Goal: Complete application form: Complete application form

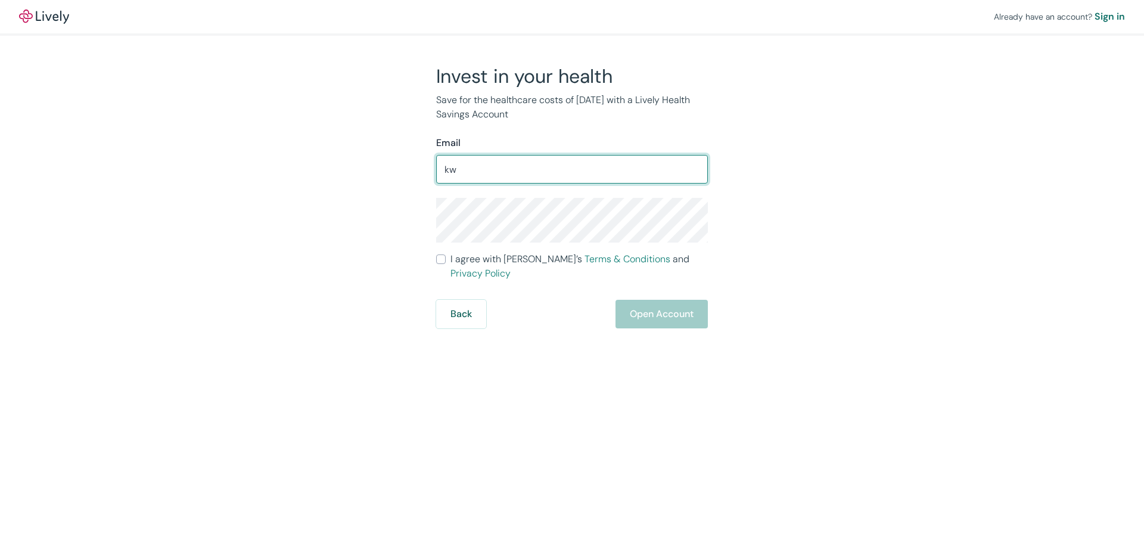
type input "[EMAIL_ADDRESS][DOMAIN_NAME]"
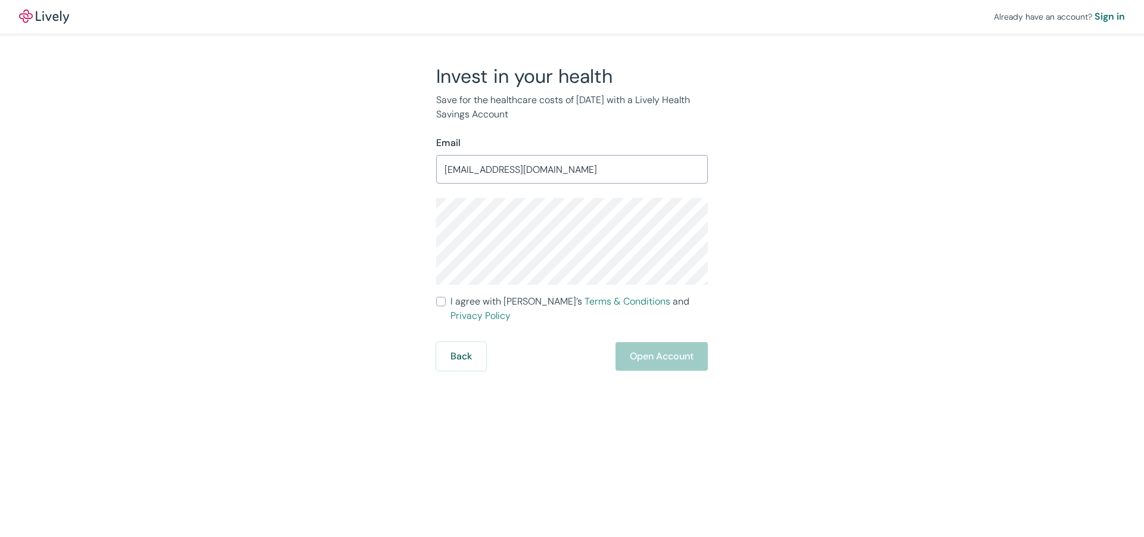
click at [443, 301] on input "I agree with Lively’s Terms & Conditions and Privacy Policy" at bounding box center [441, 302] width 10 height 10
checkbox input "true"
click at [676, 344] on div "Back Open Account" at bounding box center [572, 356] width 272 height 29
click at [644, 345] on div "Back Open Account" at bounding box center [572, 356] width 272 height 29
click at [466, 342] on button "Back" at bounding box center [461, 356] width 50 height 29
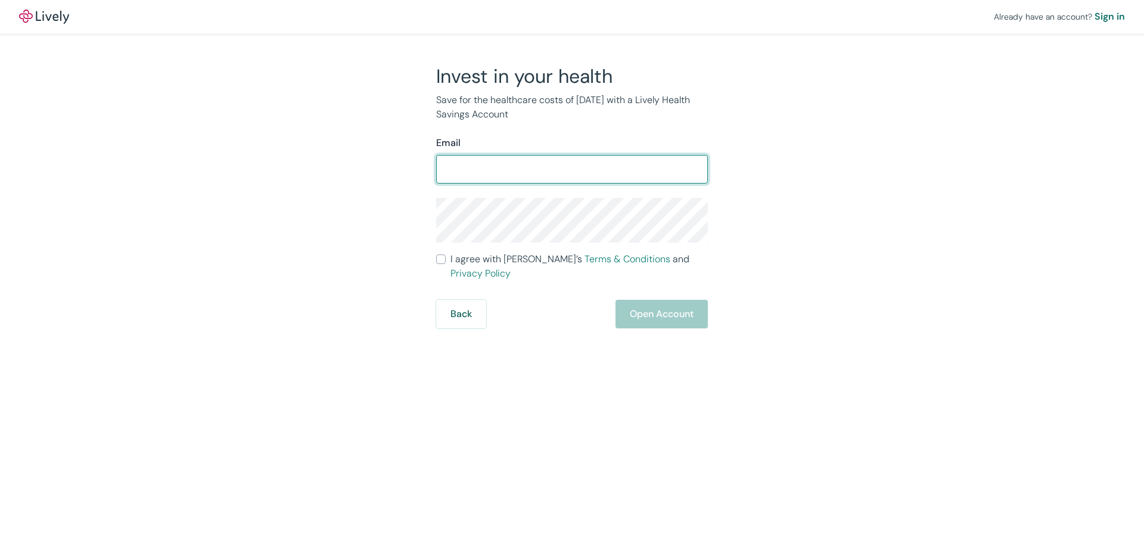
click at [499, 173] on input "Email" at bounding box center [572, 169] width 272 height 24
type input "[EMAIL_ADDRESS][DOMAIN_NAME]"
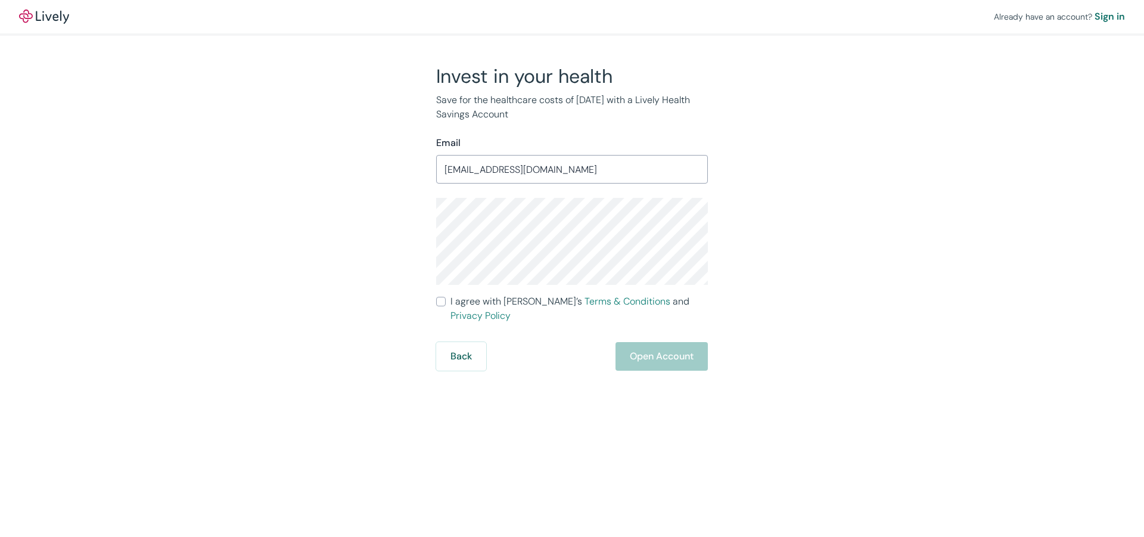
click at [443, 302] on input "I agree with Lively’s Terms & Conditions and Privacy Policy" at bounding box center [441, 302] width 10 height 10
checkbox input "true"
click at [1107, 14] on div "Sign in" at bounding box center [1110, 17] width 30 height 14
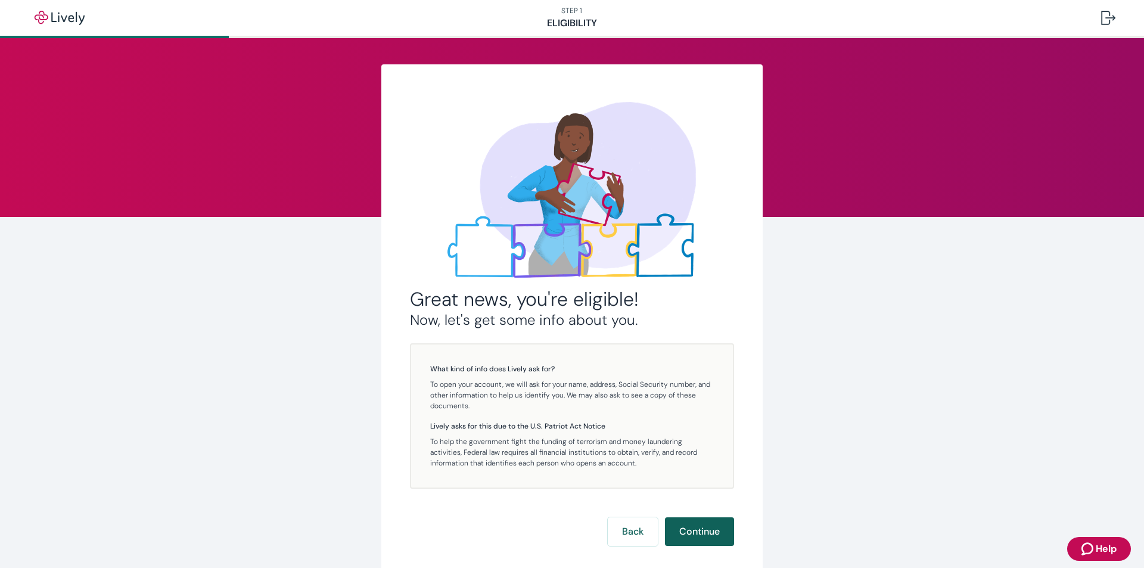
click at [714, 532] on button "Continue" at bounding box center [699, 531] width 69 height 29
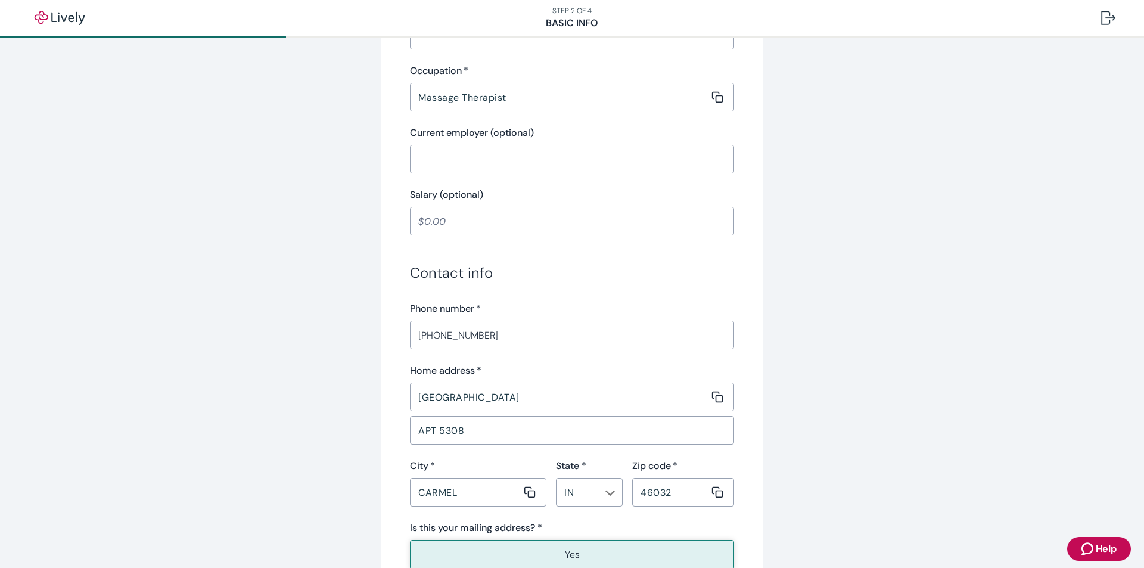
scroll to position [666, 0]
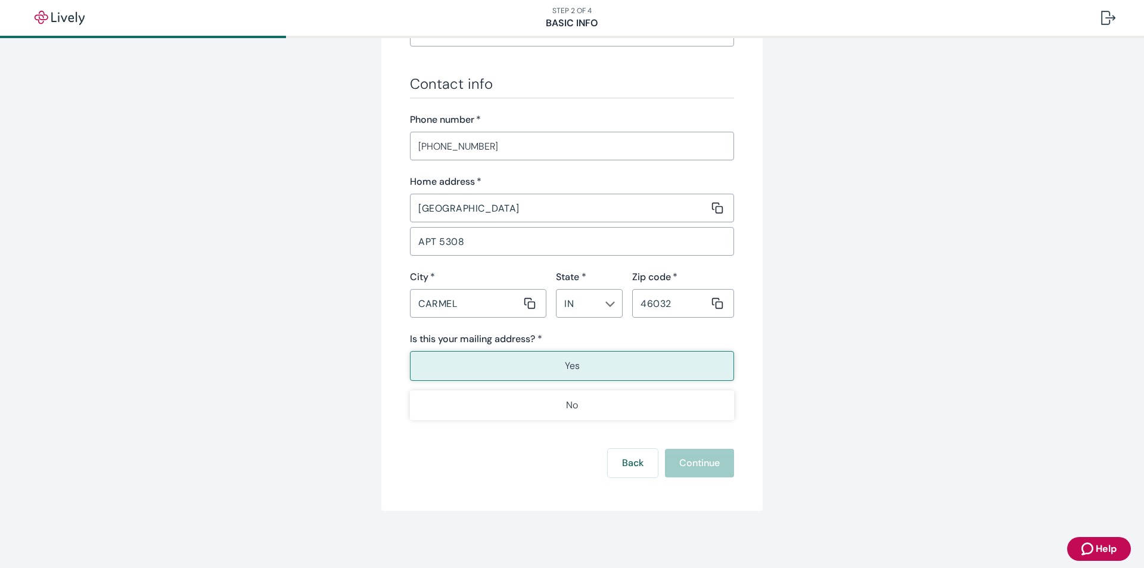
click at [565, 361] on p "Yes" at bounding box center [572, 366] width 15 height 14
click at [513, 212] on input "356 BOYLSTON ST" at bounding box center [559, 208] width 299 height 24
drag, startPoint x: 743, startPoint y: 268, endPoint x: 499, endPoint y: 219, distance: 248.6
click at [495, 210] on input "356 BOYLSTON STreet" at bounding box center [559, 208] width 299 height 24
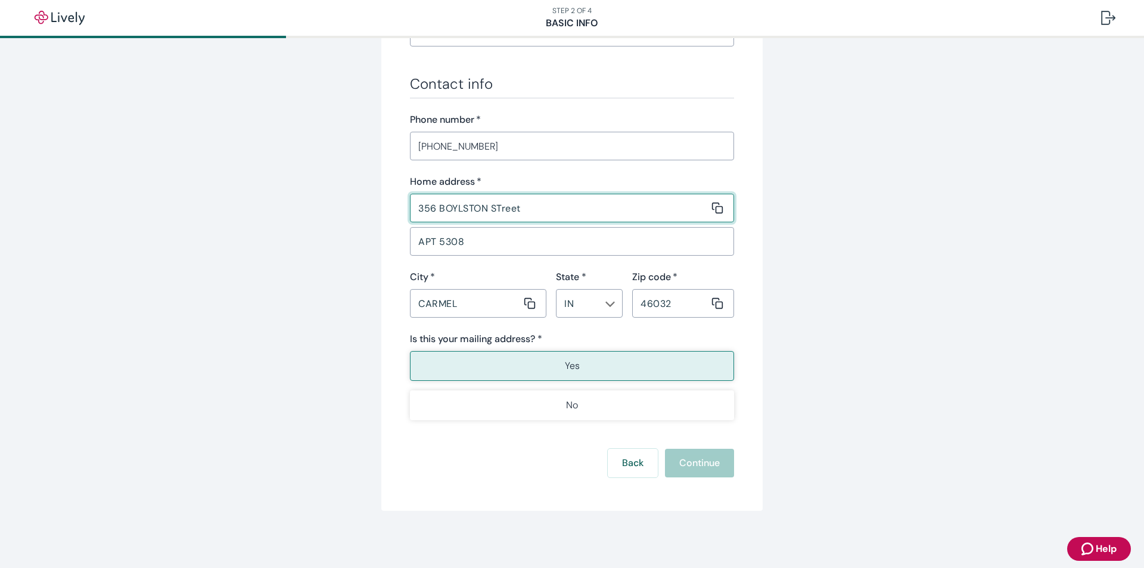
click at [500, 210] on input "356 BOYLSTON STreet" at bounding box center [559, 208] width 299 height 24
type input "356 BOYLSTON street"
drag, startPoint x: 739, startPoint y: 280, endPoint x: 706, endPoint y: 428, distance: 152.1
click at [704, 464] on div "Back Continue" at bounding box center [572, 463] width 324 height 29
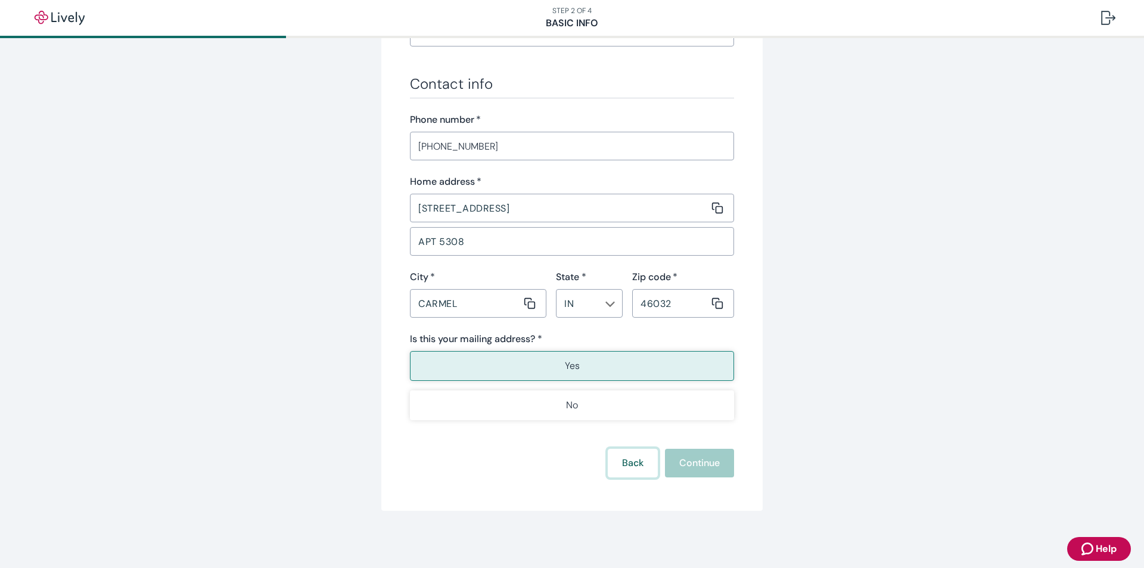
click at [625, 454] on button "Back" at bounding box center [633, 463] width 50 height 29
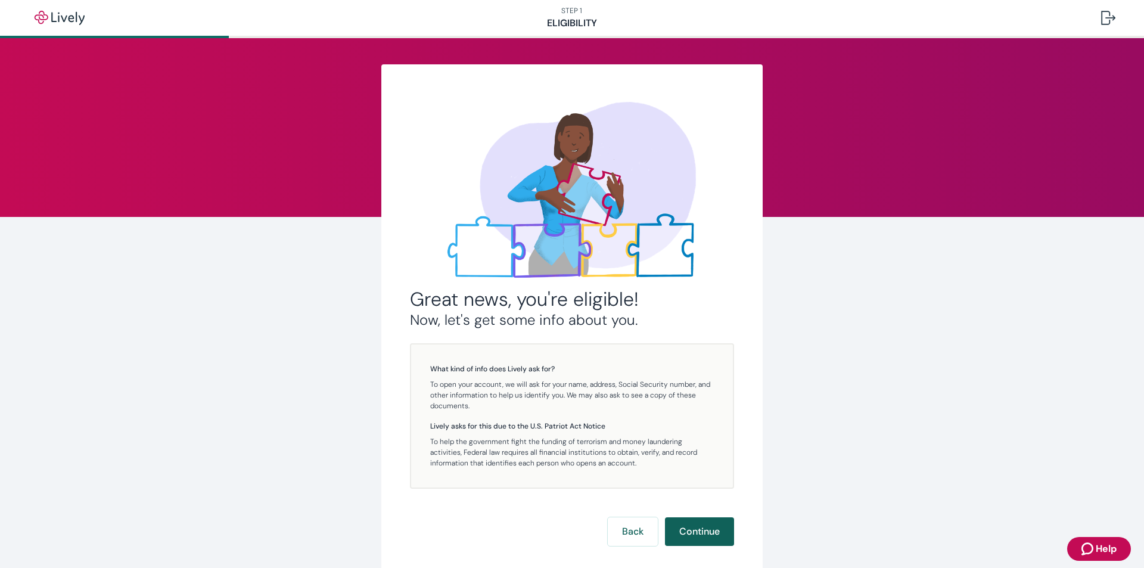
click at [690, 527] on button "Continue" at bounding box center [699, 531] width 69 height 29
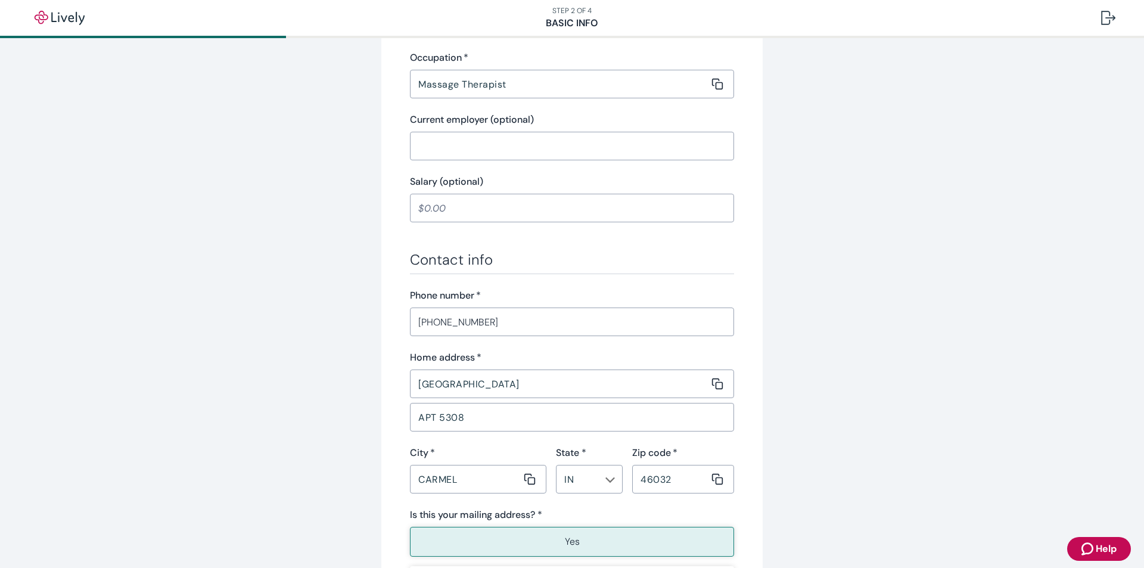
scroll to position [666, 0]
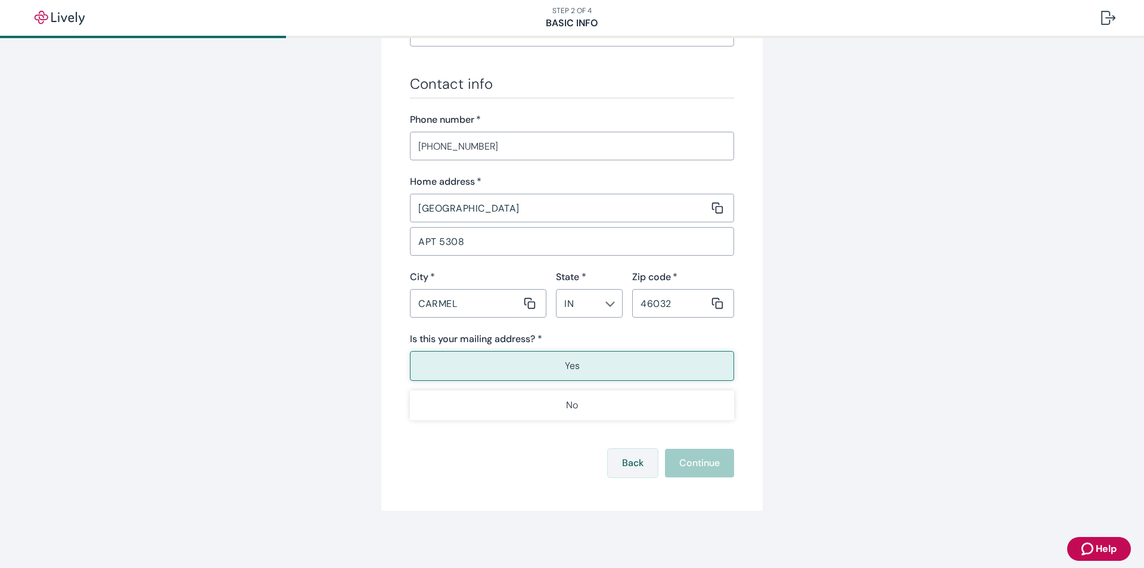
drag, startPoint x: 715, startPoint y: 467, endPoint x: 645, endPoint y: 467, distance: 69.7
click at [715, 467] on div "Back Continue" at bounding box center [572, 463] width 324 height 29
click at [639, 467] on button "Back" at bounding box center [633, 463] width 50 height 29
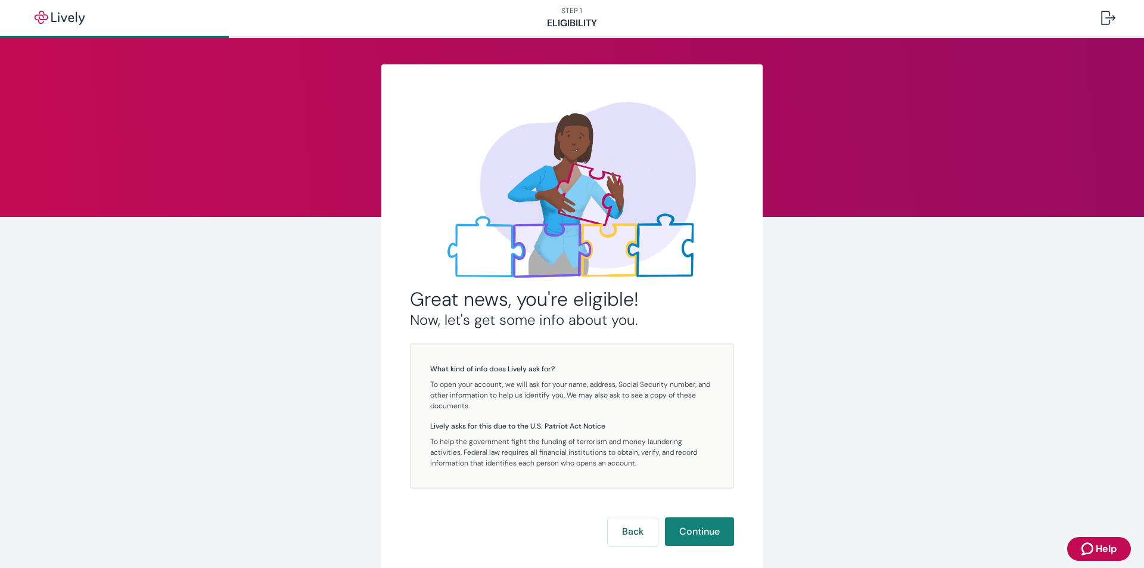
scroll to position [60, 0]
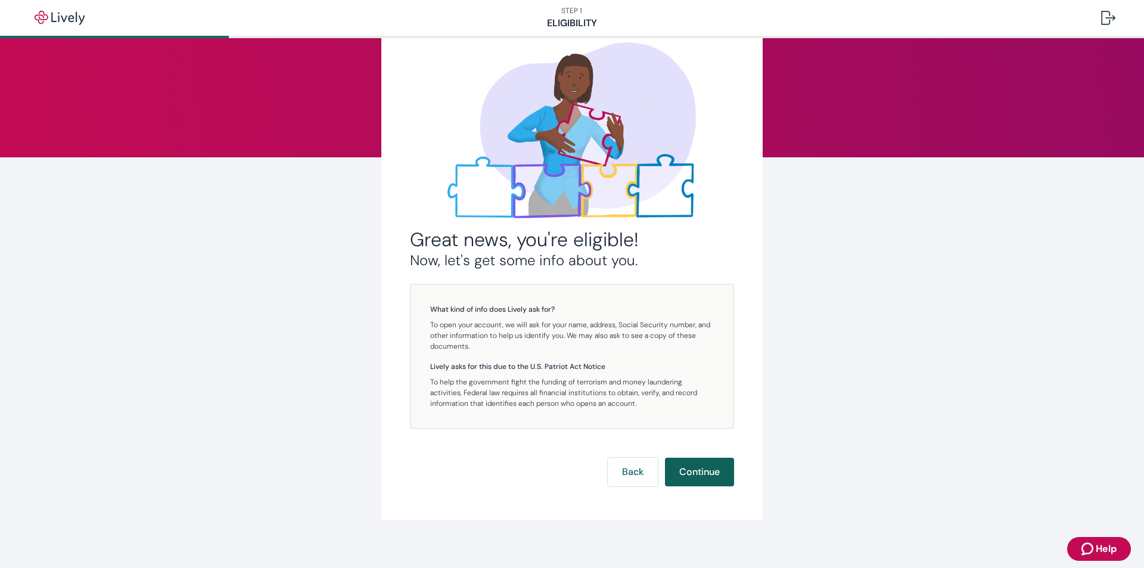
click at [699, 477] on button "Continue" at bounding box center [699, 472] width 69 height 29
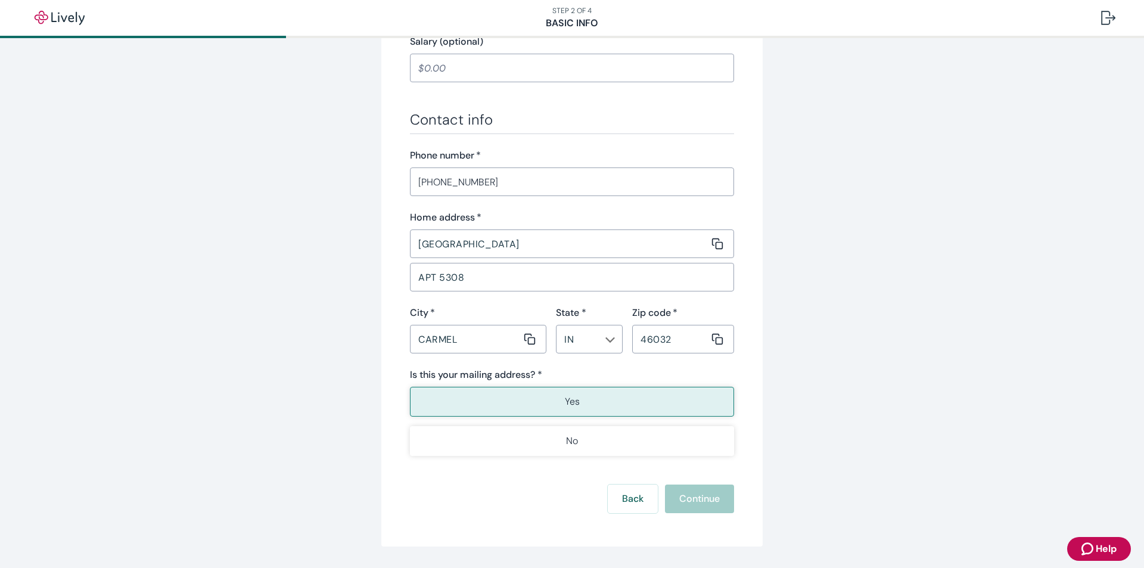
scroll to position [656, 0]
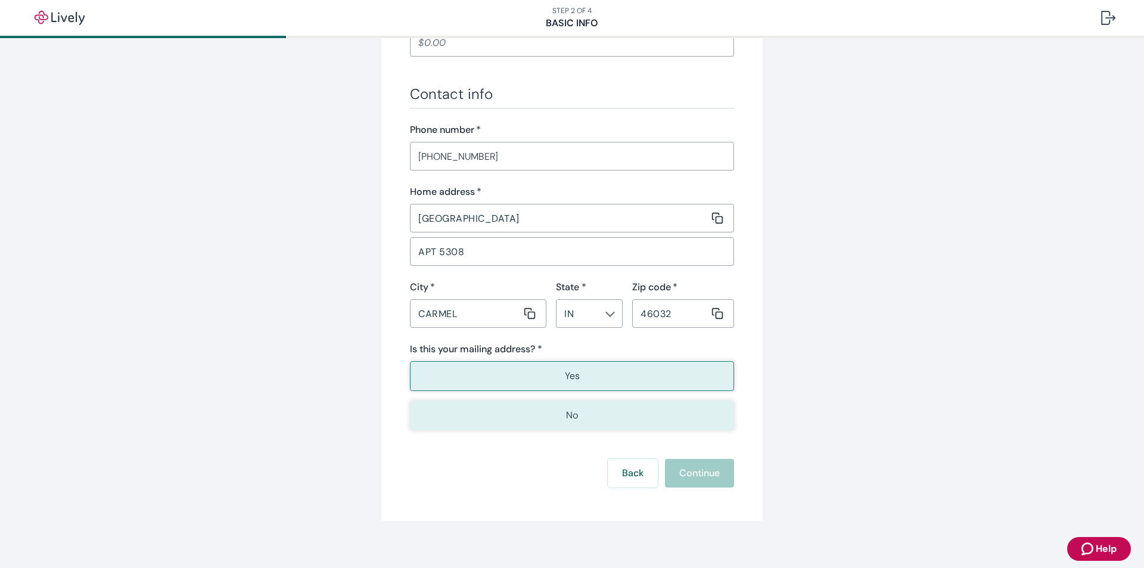
click at [706, 482] on div "Back Continue" at bounding box center [572, 473] width 324 height 29
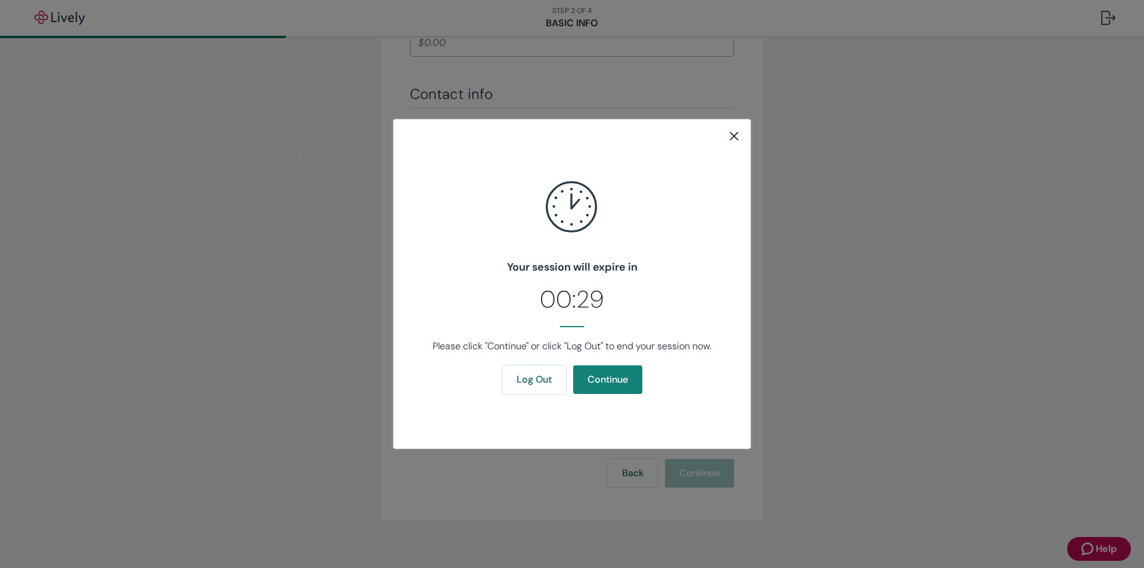
click at [733, 138] on icon "close" at bounding box center [734, 136] width 14 height 14
